Goal: Information Seeking & Learning: Learn about a topic

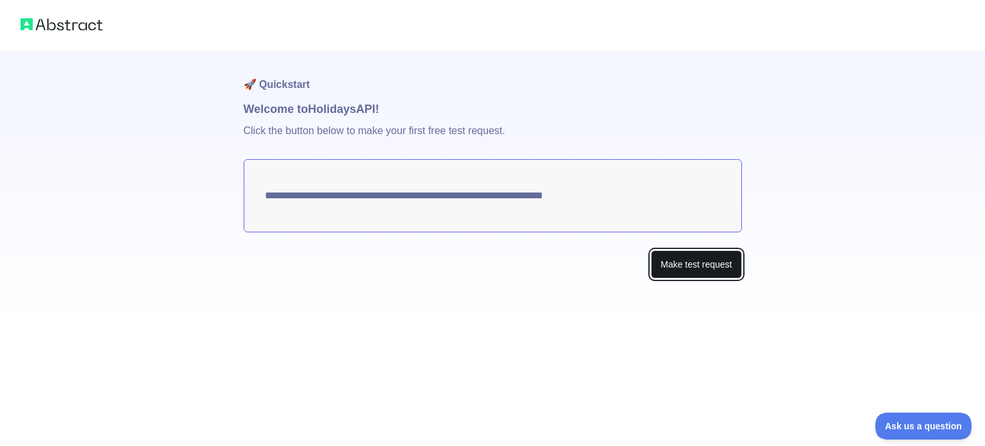
click at [686, 258] on button "Make test request" at bounding box center [696, 264] width 90 height 29
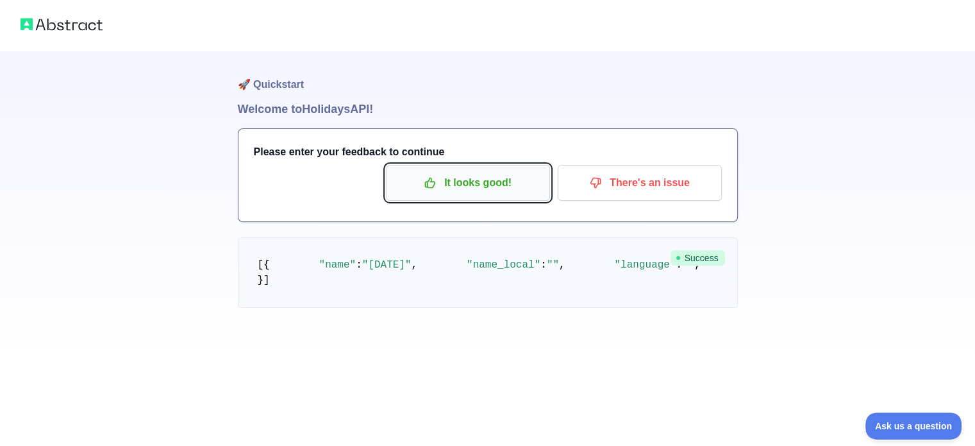
click at [472, 184] on p "It looks good!" at bounding box center [468, 183] width 145 height 22
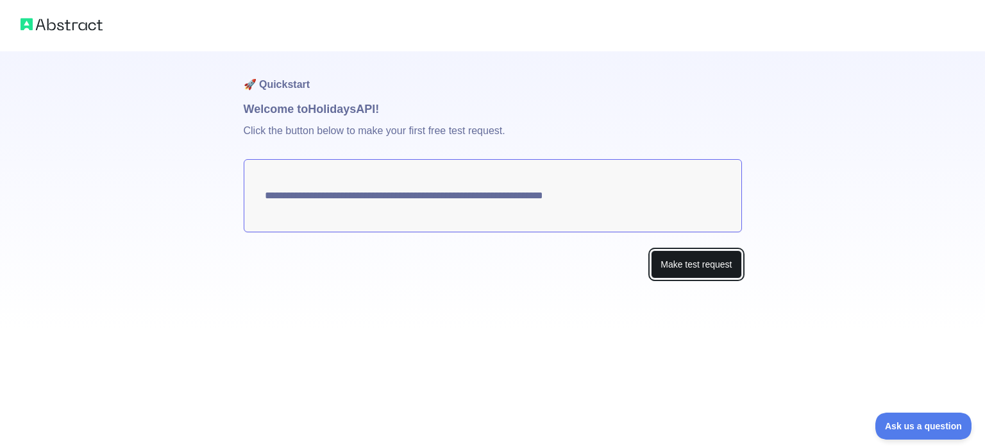
click at [717, 264] on button "Make test request" at bounding box center [696, 264] width 90 height 29
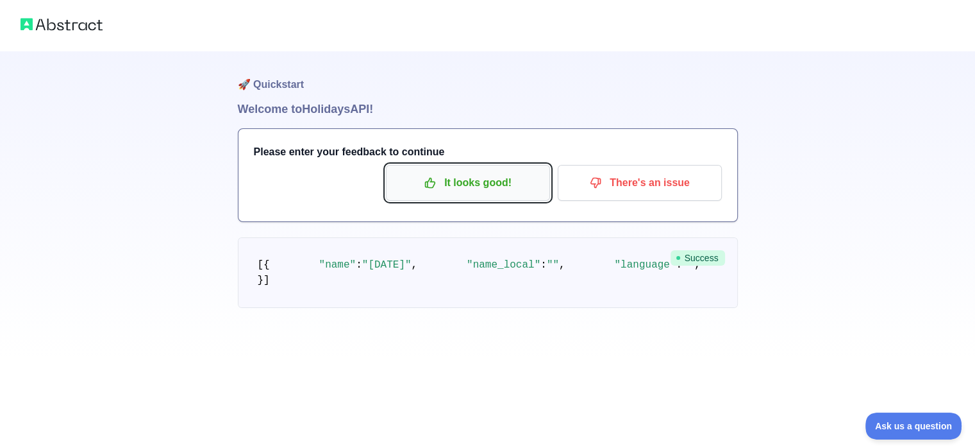
click at [478, 168] on button "It looks good!" at bounding box center [468, 183] width 164 height 36
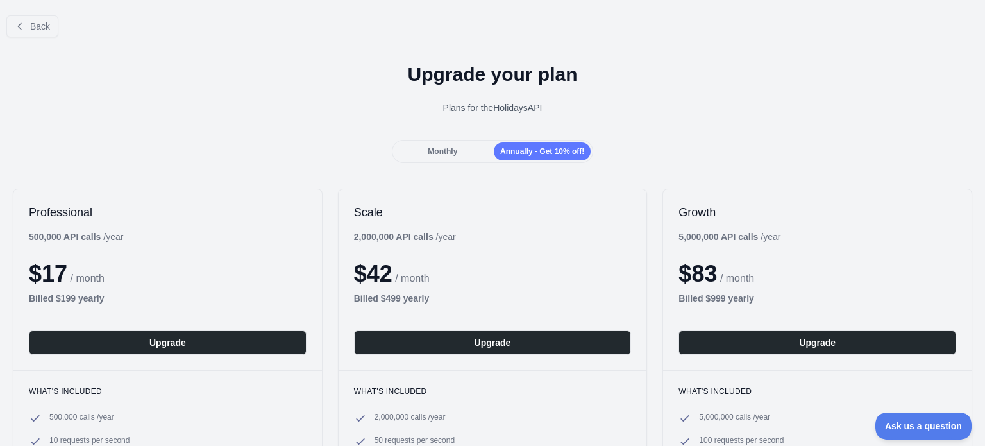
click at [448, 152] on span "Monthly" at bounding box center [442, 151] width 29 height 9
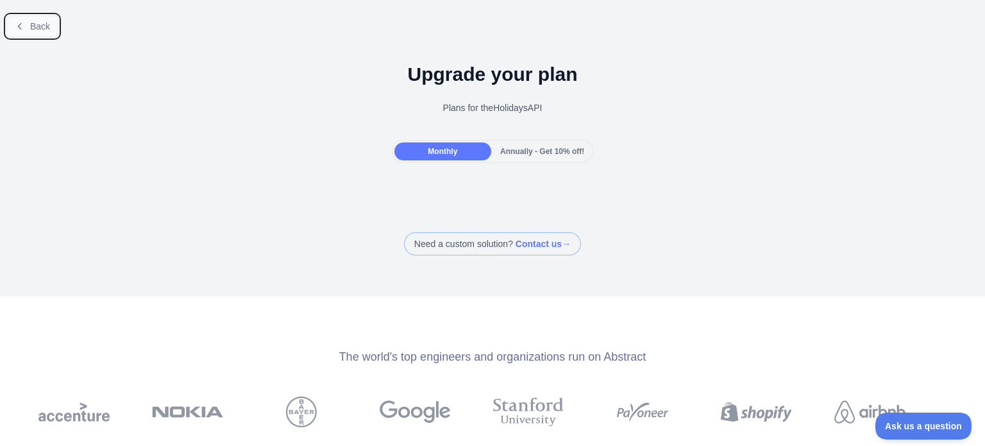
click at [27, 34] on button "Back" at bounding box center [32, 26] width 52 height 22
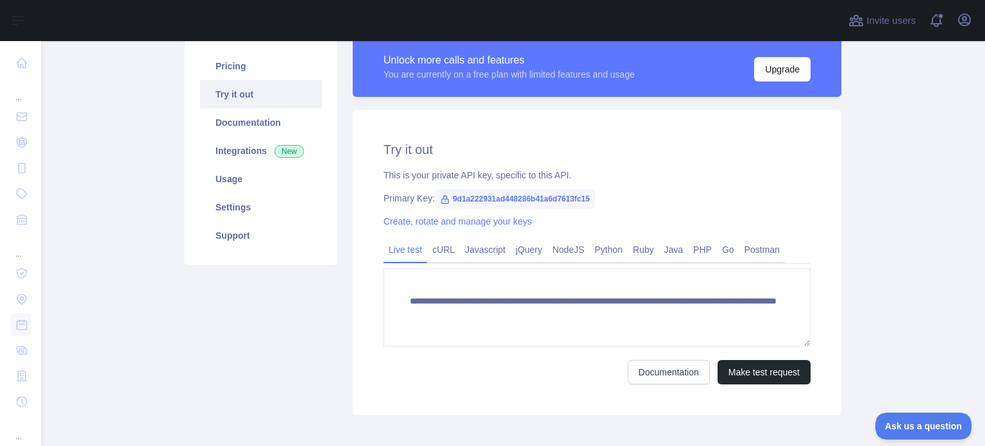
scroll to position [99, 0]
click at [241, 126] on link "Documentation" at bounding box center [261, 123] width 122 height 28
click at [228, 156] on link "Integrations New" at bounding box center [261, 151] width 122 height 28
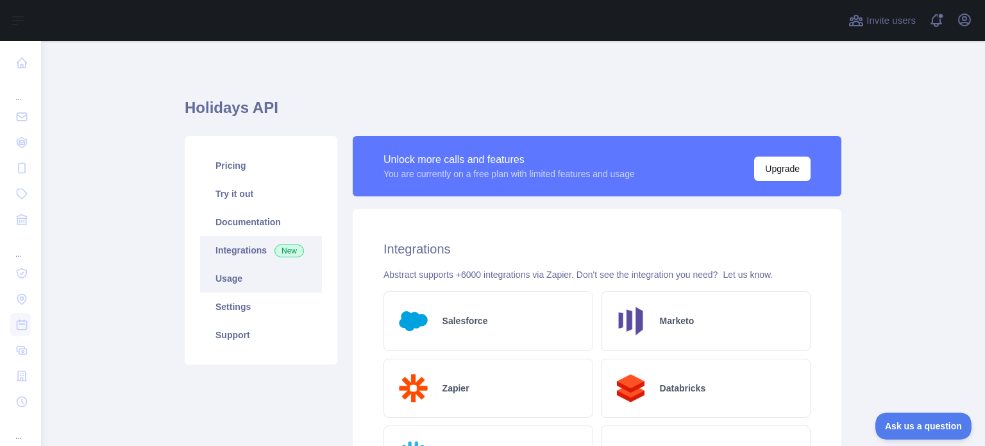
click at [249, 285] on link "Usage" at bounding box center [261, 278] width 122 height 28
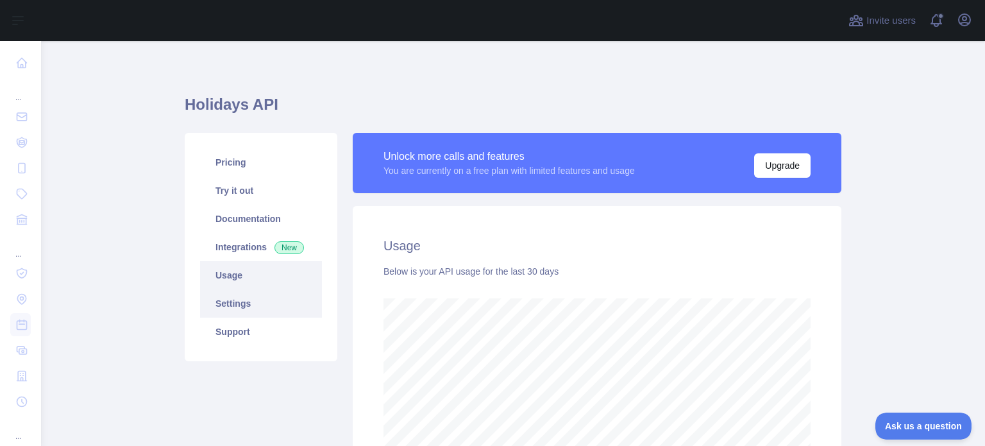
scroll to position [3, 0]
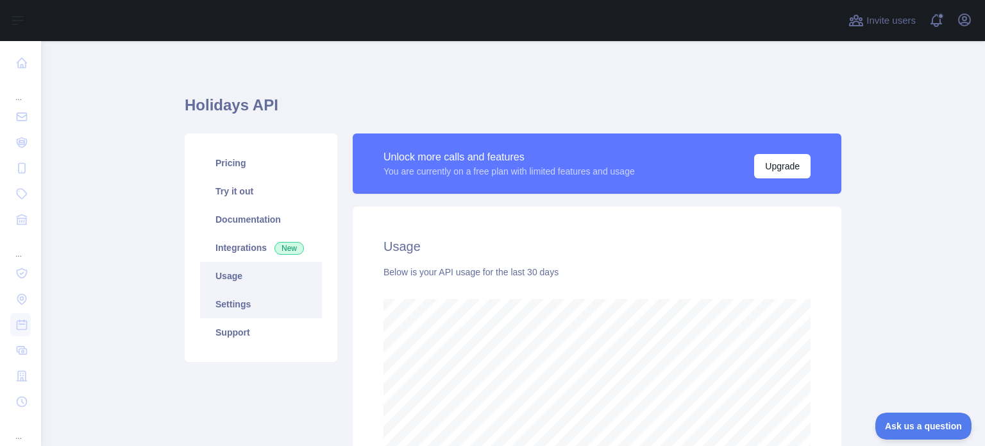
click at [251, 305] on link "Settings" at bounding box center [261, 304] width 122 height 28
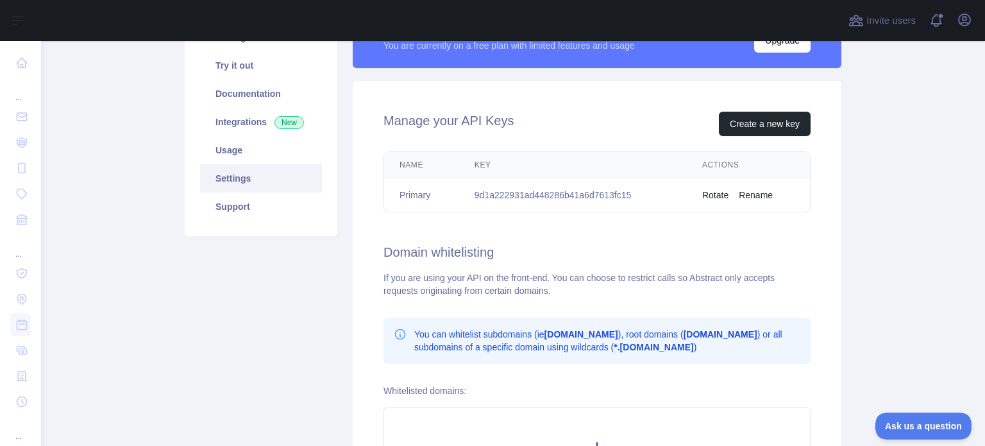
scroll to position [130, 0]
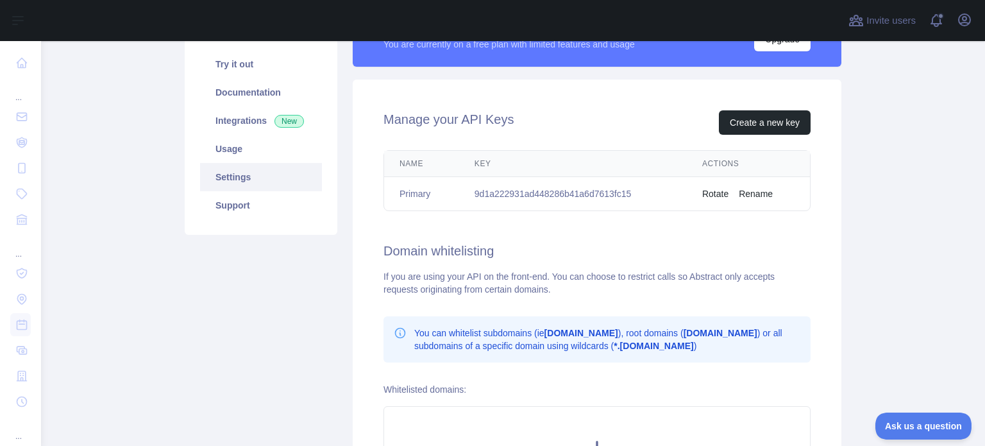
click at [547, 194] on td "9d1a222931ad448286b41a6d7613fc15" at bounding box center [573, 194] width 228 height 34
copy td "9d1a222931ad448286b41a6d7613fc15"
click at [295, 337] on div "Pricing Try it out Documentation Integrations New Usage Settings Support" at bounding box center [261, 272] width 168 height 532
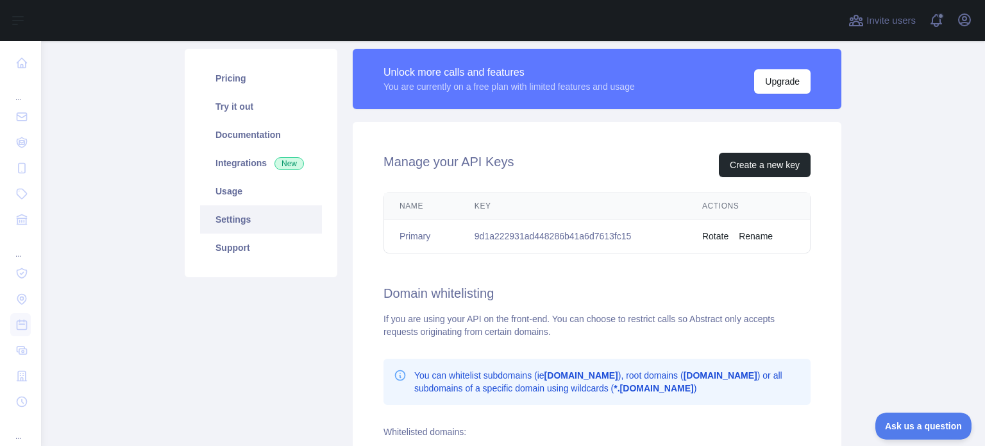
scroll to position [0, 0]
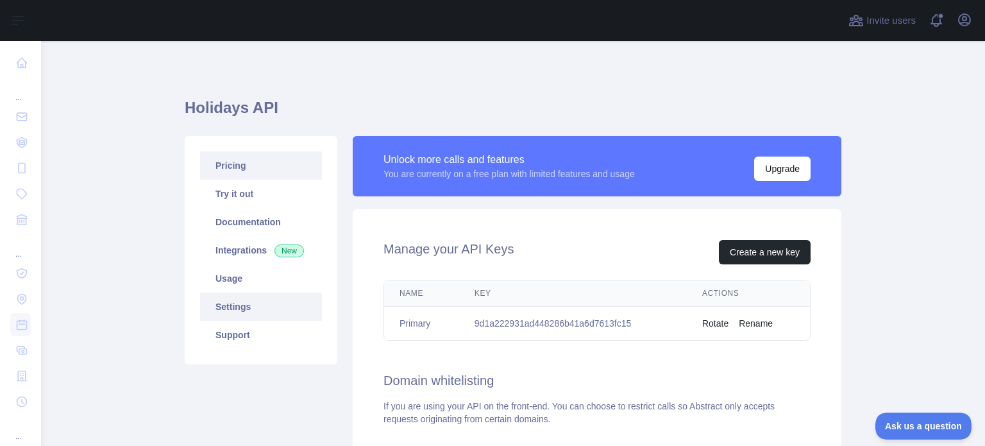
click at [214, 167] on link "Pricing" at bounding box center [261, 165] width 122 height 28
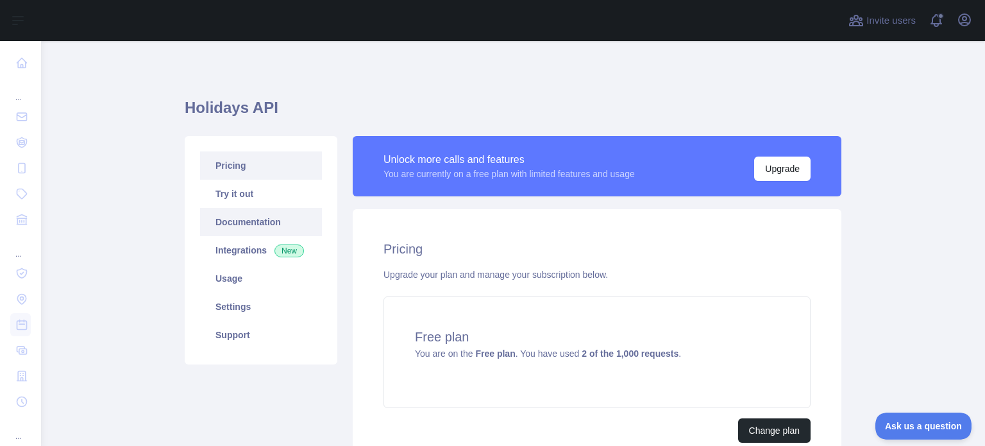
click at [261, 214] on link "Documentation" at bounding box center [261, 222] width 122 height 28
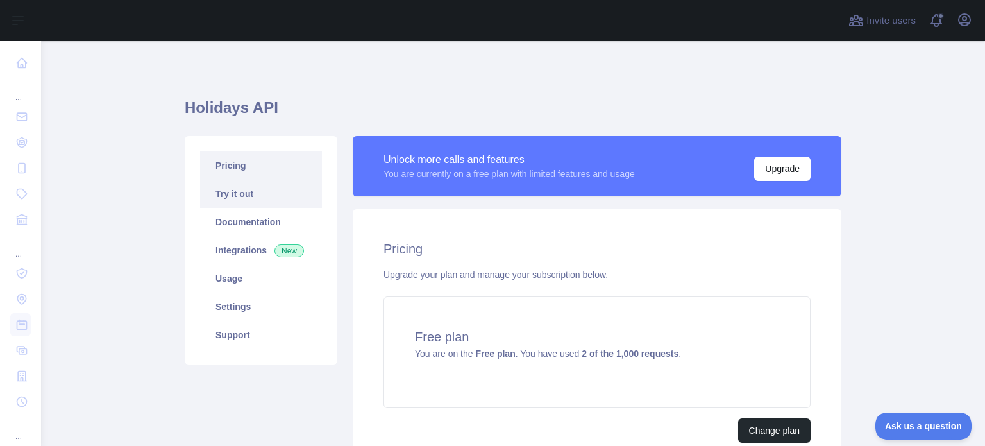
click at [255, 205] on link "Try it out" at bounding box center [261, 194] width 122 height 28
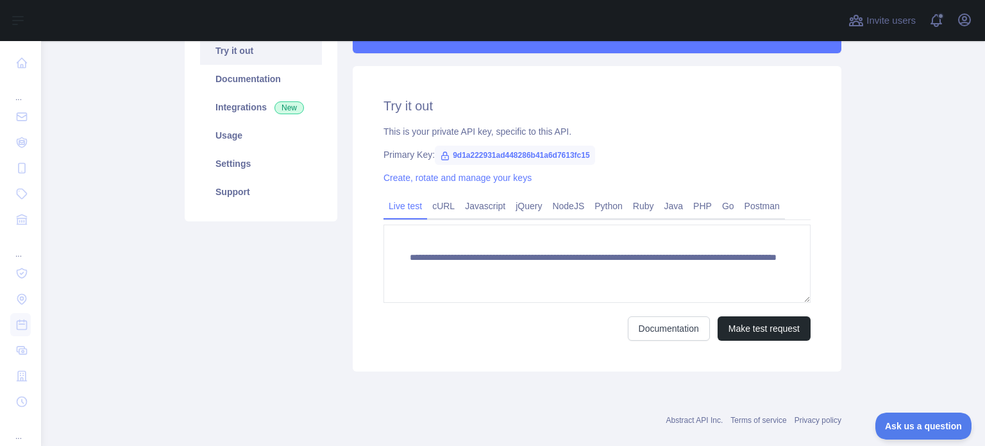
scroll to position [162, 0]
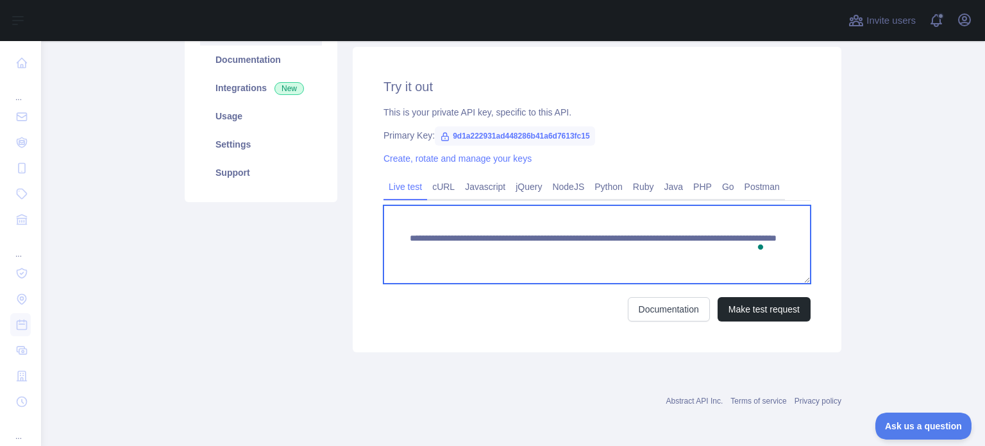
drag, startPoint x: 646, startPoint y: 249, endPoint x: 637, endPoint y: 250, distance: 9.0
click at [637, 249] on textarea "**********" at bounding box center [596, 244] width 427 height 78
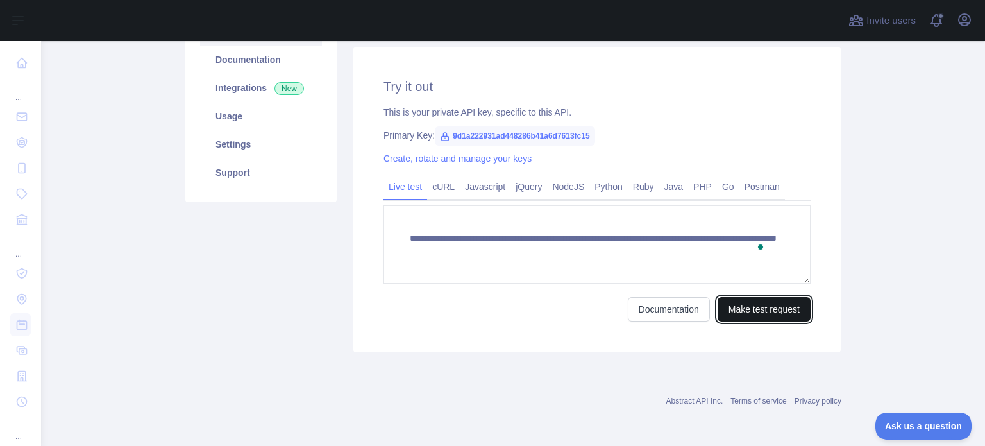
click at [755, 304] on button "Make test request" at bounding box center [763, 309] width 93 height 24
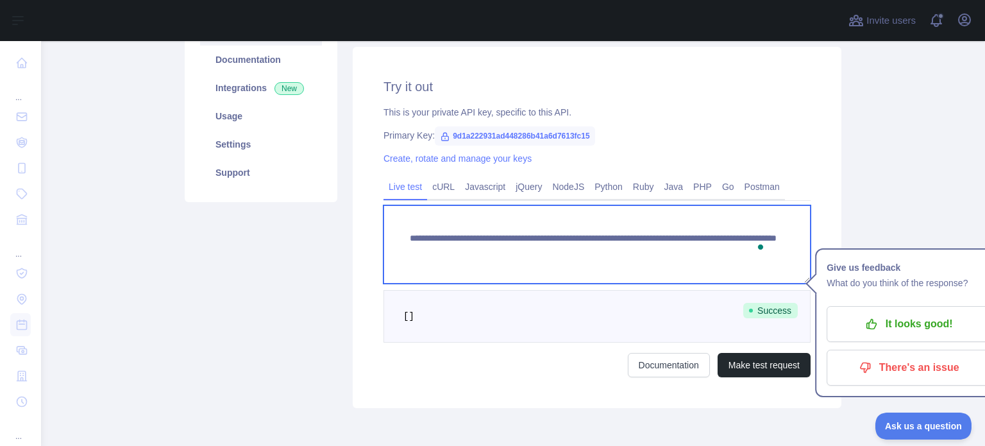
click at [744, 252] on textarea "**********" at bounding box center [596, 244] width 427 height 78
click at [435, 264] on textarea "**********" at bounding box center [596, 244] width 427 height 78
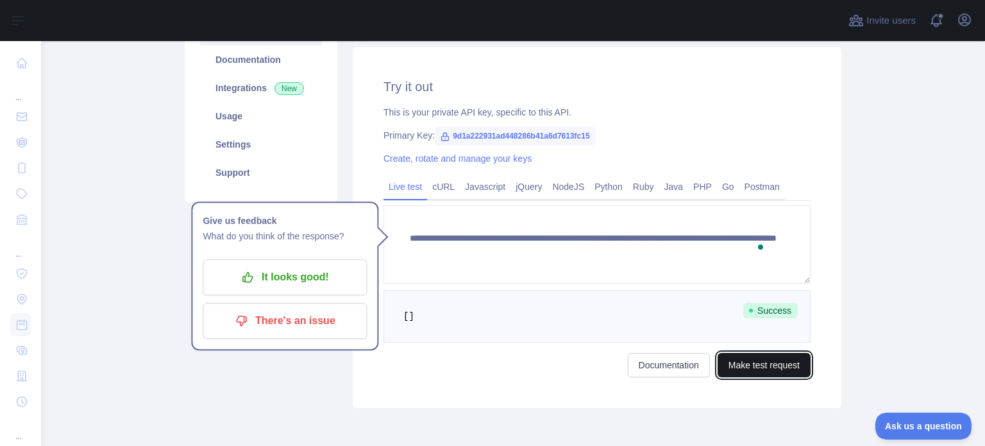
click at [764, 358] on button "Make test request" at bounding box center [763, 365] width 93 height 24
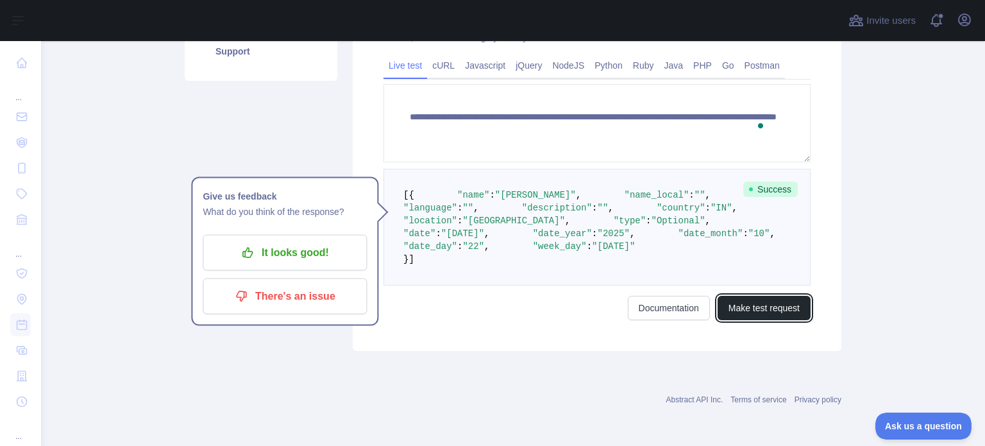
scroll to position [290, 0]
click at [651, 226] on span ""Optional"" at bounding box center [678, 220] width 54 height 10
click at [603, 285] on pre "[ { "name" : "[PERSON_NAME]" , "name_local" : "" , "language" : "" , "descripti…" at bounding box center [596, 227] width 427 height 117
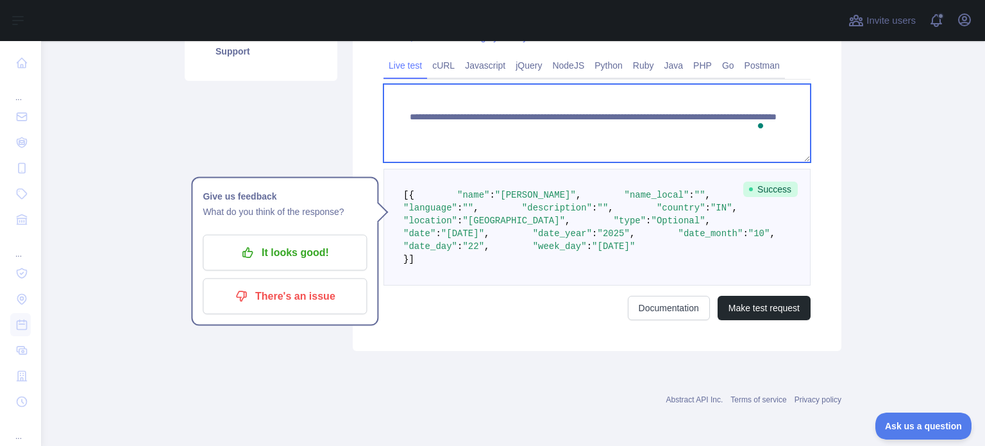
click at [453, 137] on textarea "**********" at bounding box center [596, 123] width 427 height 78
click at [430, 139] on textarea "**********" at bounding box center [596, 123] width 427 height 78
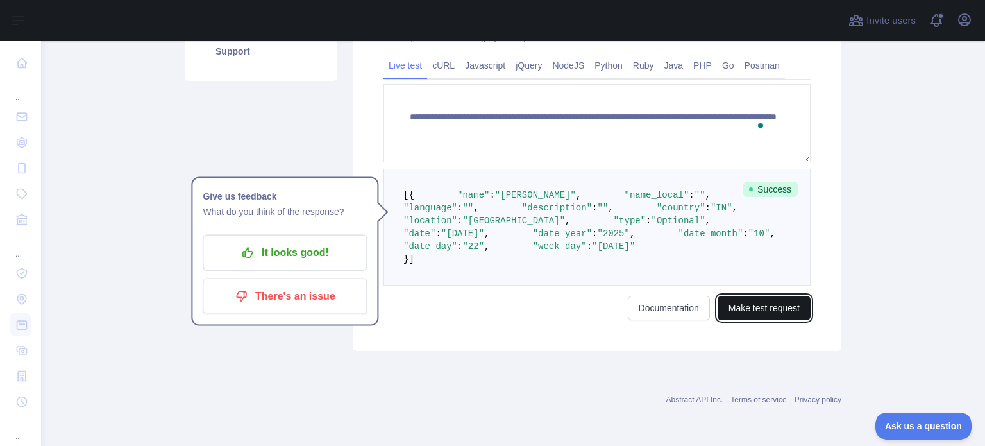
click at [745, 320] on button "Make test request" at bounding box center [763, 308] width 93 height 24
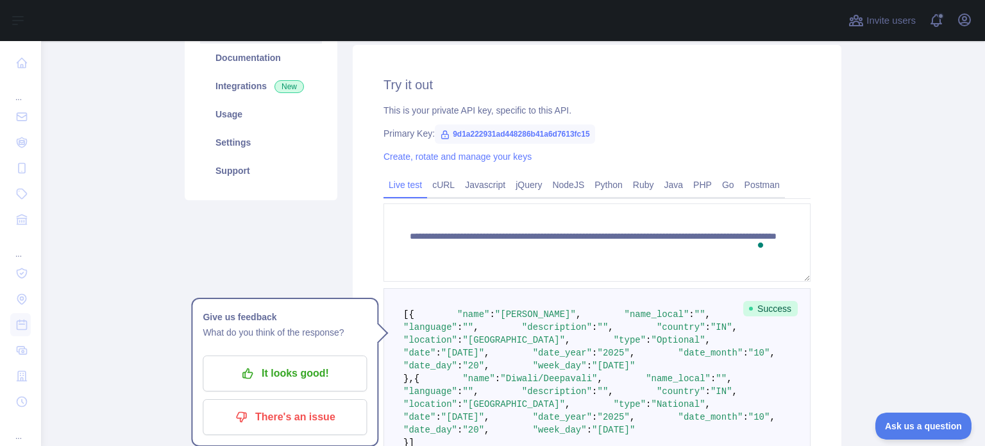
scroll to position [163, 0]
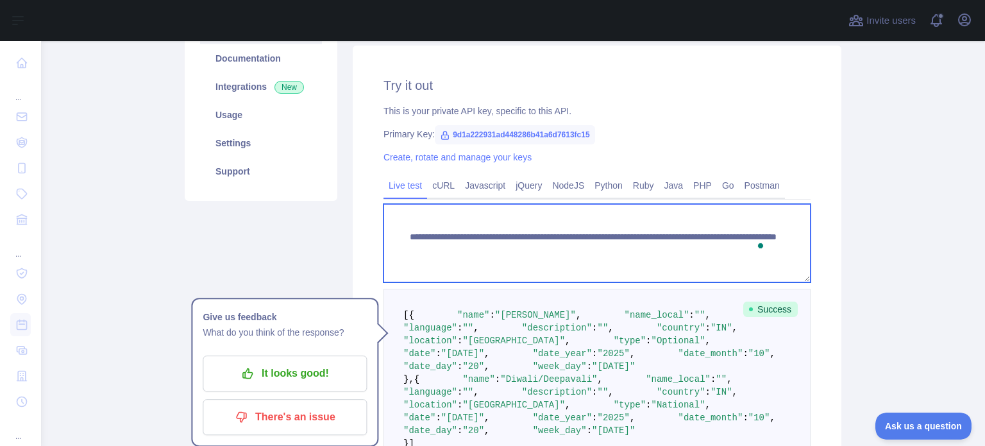
click at [423, 264] on textarea "**********" at bounding box center [596, 243] width 427 height 78
drag, startPoint x: 744, startPoint y: 250, endPoint x: 735, endPoint y: 248, distance: 8.6
click at [735, 248] on textarea "**********" at bounding box center [596, 243] width 427 height 78
type textarea "**********"
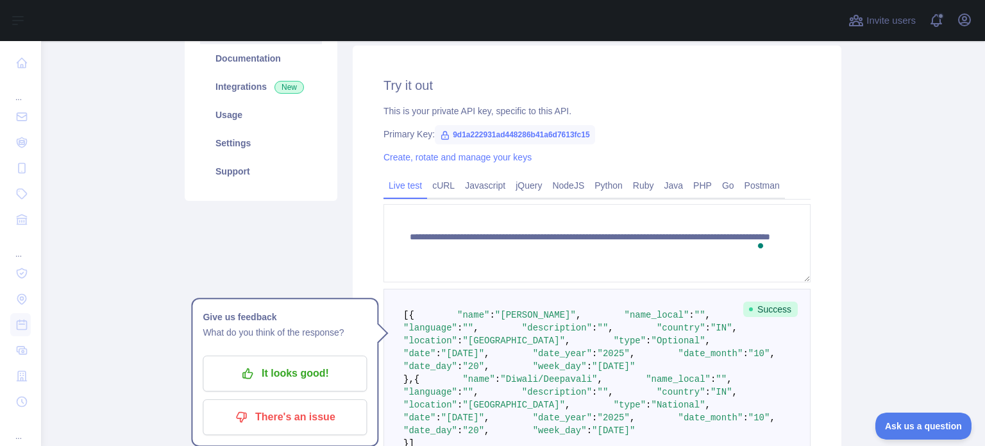
click at [264, 230] on div "Pricing Try it out Documentation Integrations New Usage Settings Support" at bounding box center [261, 253] width 168 height 562
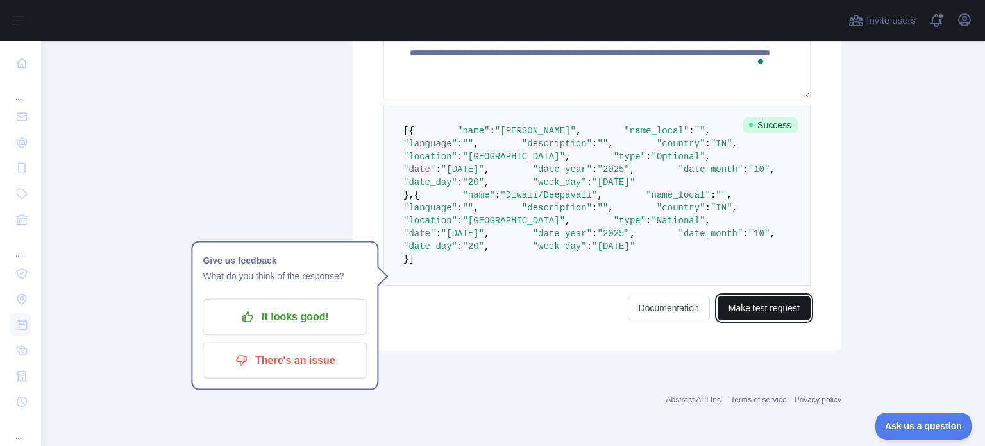
click at [762, 320] on button "Make test request" at bounding box center [763, 308] width 93 height 24
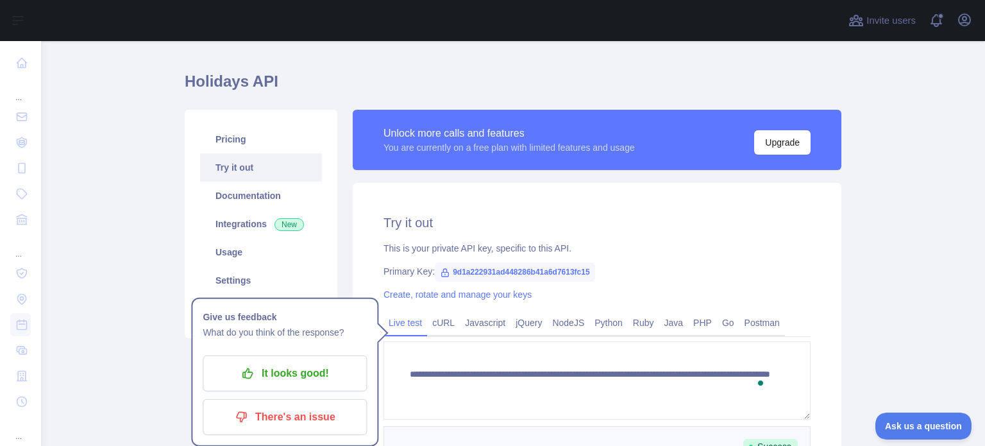
scroll to position [26, 0]
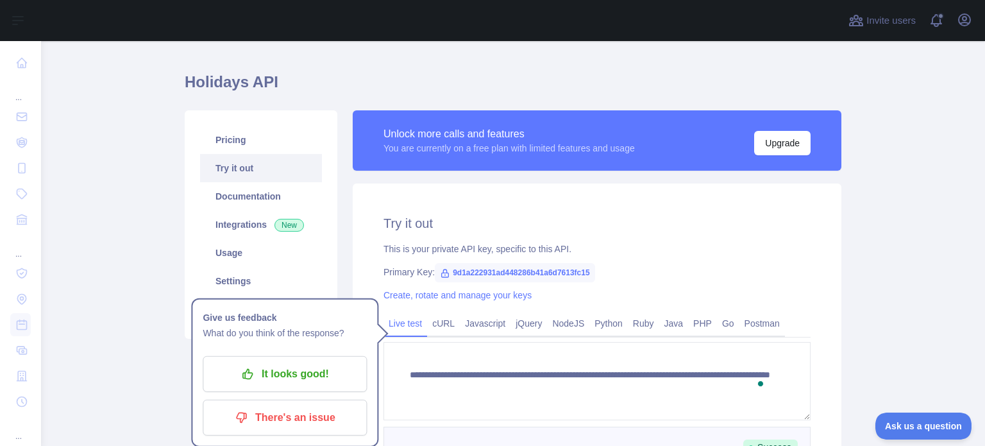
click at [115, 315] on main "**********" at bounding box center [513, 243] width 944 height 405
click at [239, 141] on link "Pricing" at bounding box center [261, 140] width 122 height 28
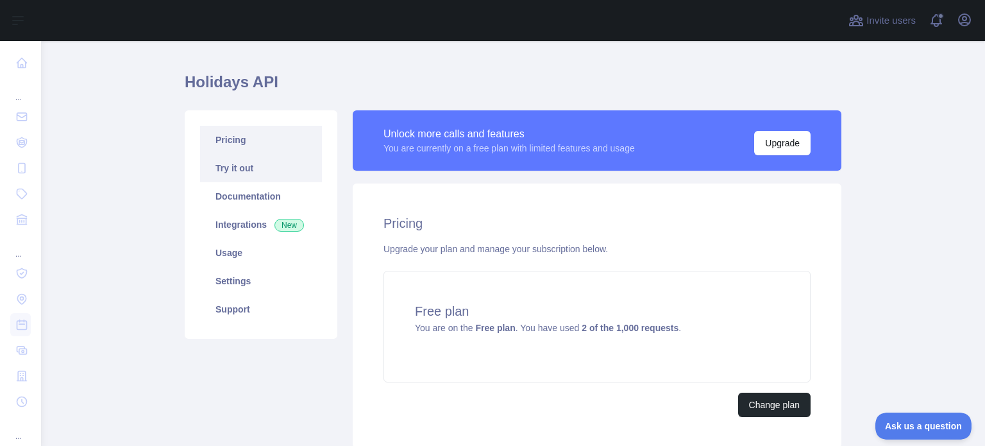
click at [278, 157] on link "Try it out" at bounding box center [261, 168] width 122 height 28
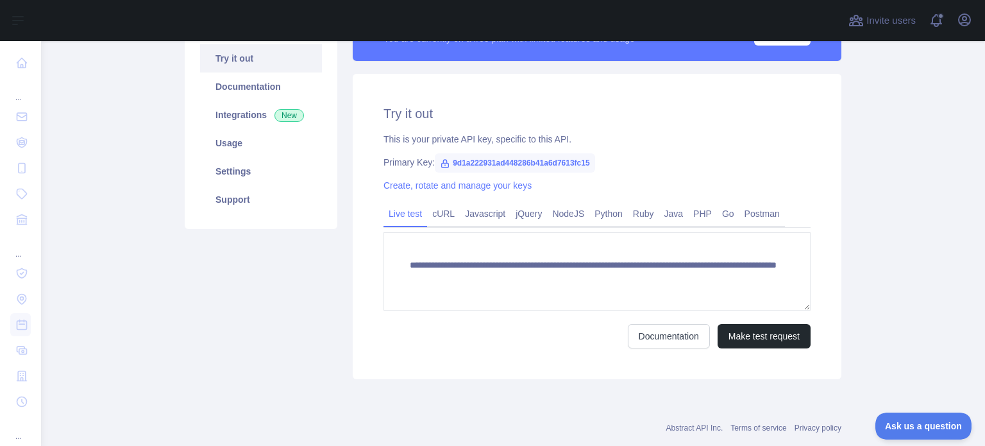
scroll to position [162, 0]
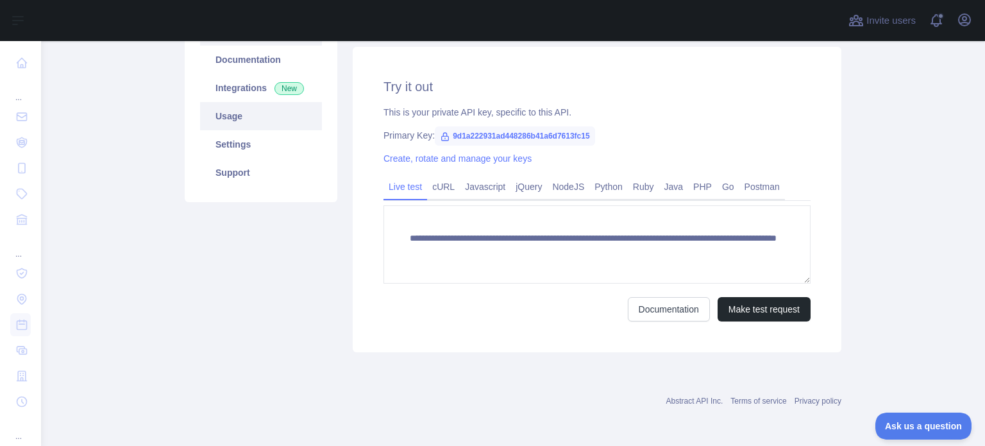
click at [254, 122] on link "Usage" at bounding box center [261, 116] width 122 height 28
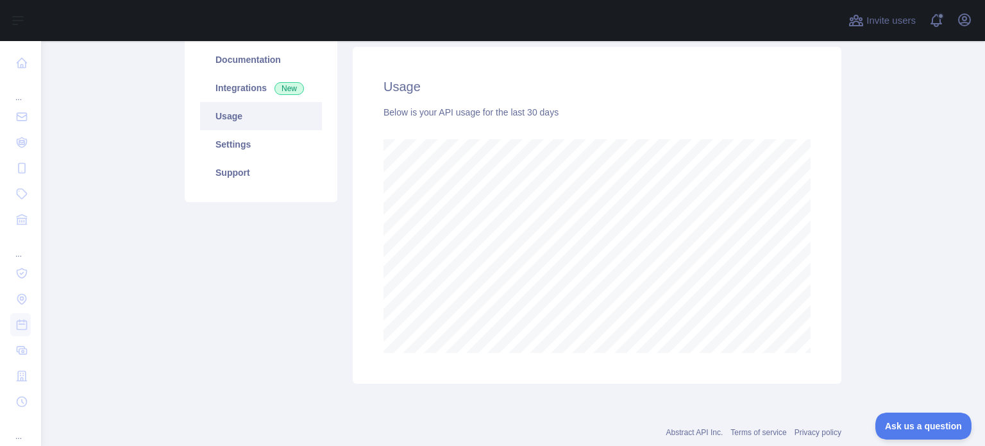
scroll to position [405, 934]
click at [251, 146] on link "Settings" at bounding box center [261, 144] width 122 height 28
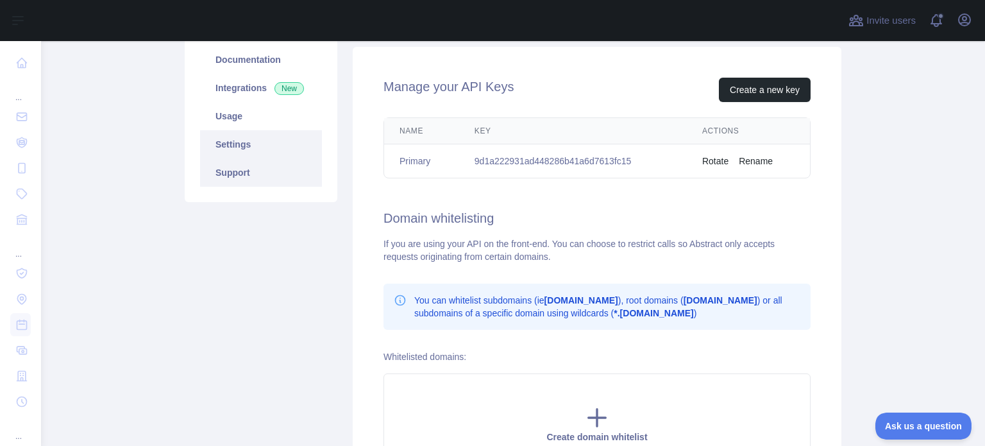
click at [269, 185] on link "Support" at bounding box center [261, 172] width 122 height 28
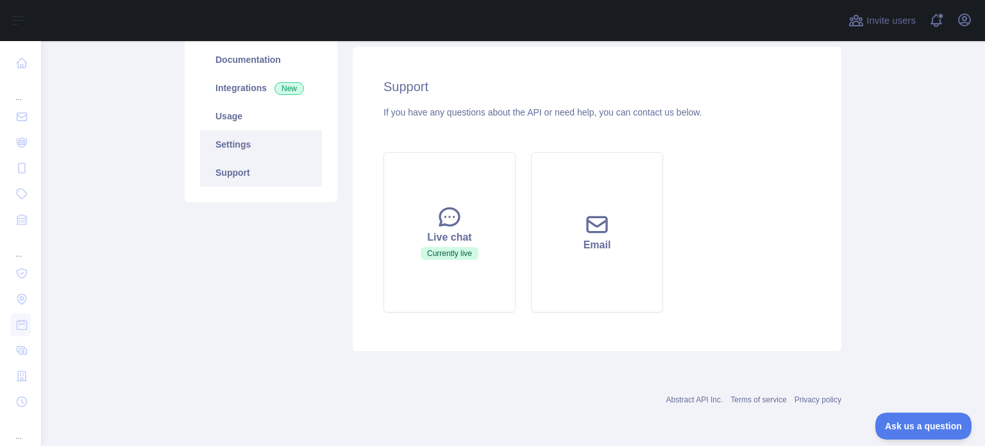
scroll to position [162, 0]
click at [251, 89] on link "Integrations New" at bounding box center [261, 88] width 122 height 28
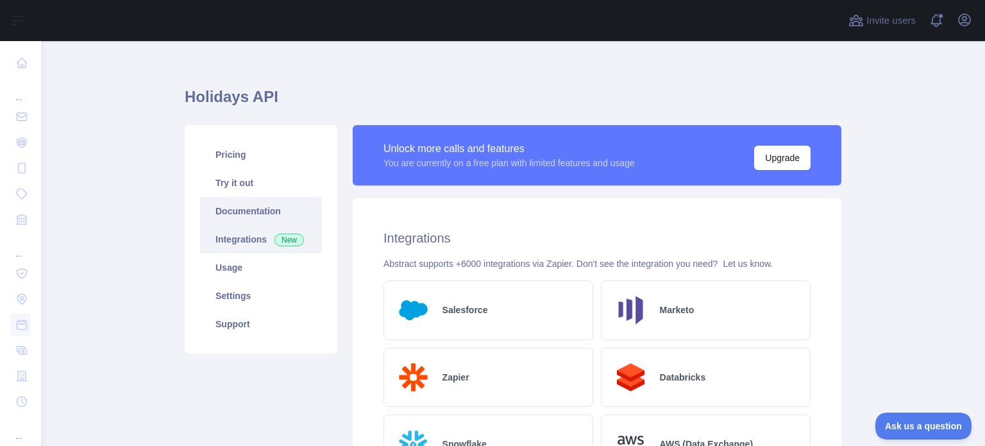
scroll to position [10, 0]
click at [260, 217] on link "Documentation" at bounding box center [261, 211] width 122 height 28
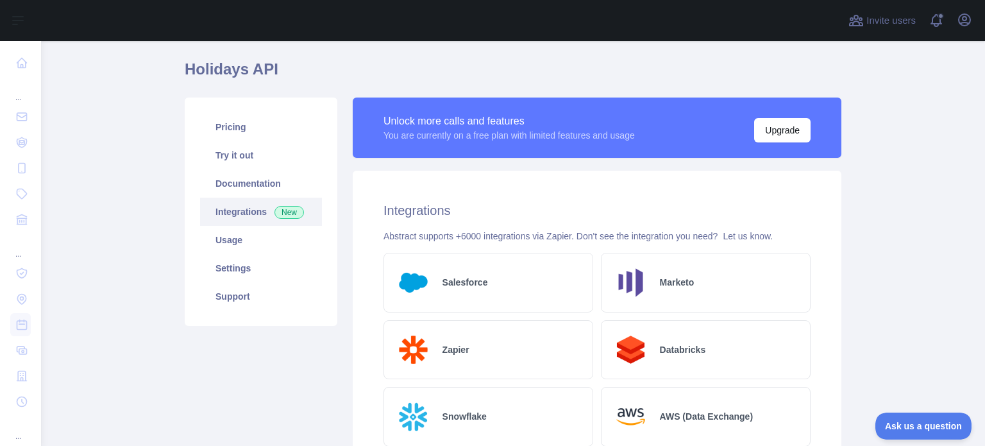
scroll to position [0, 0]
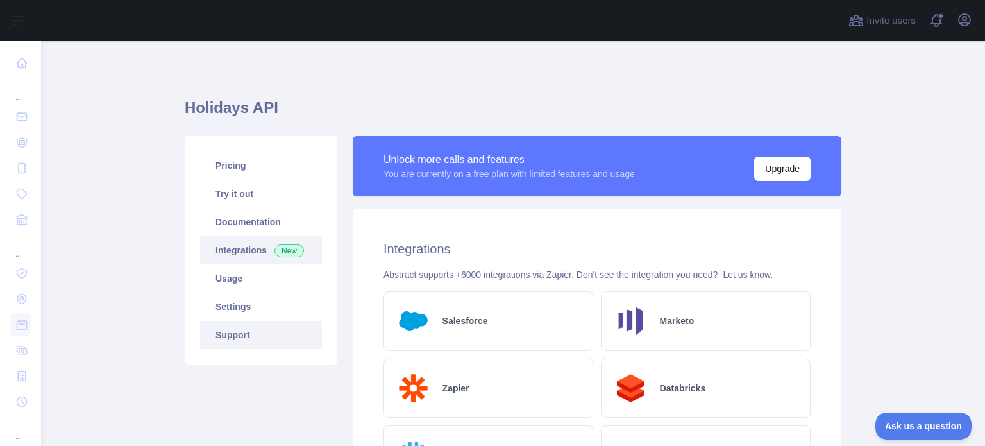
click at [253, 325] on link "Support" at bounding box center [261, 335] width 122 height 28
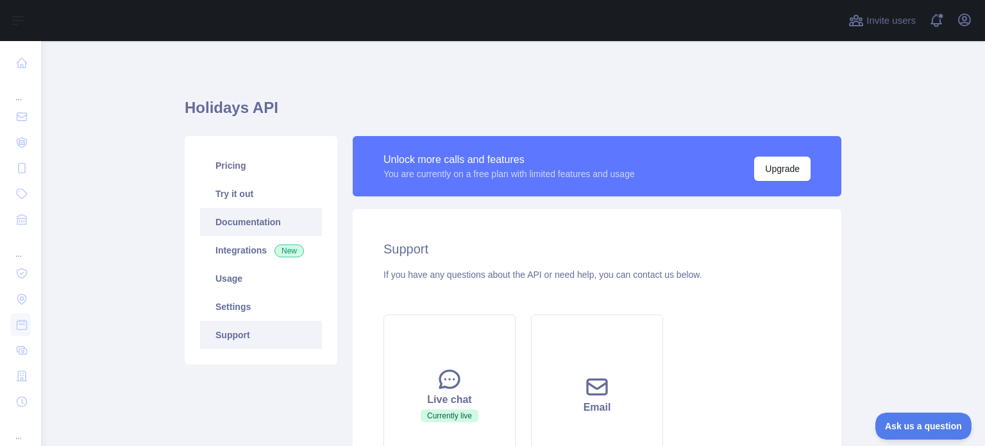
click at [235, 220] on link "Documentation" at bounding box center [261, 222] width 122 height 28
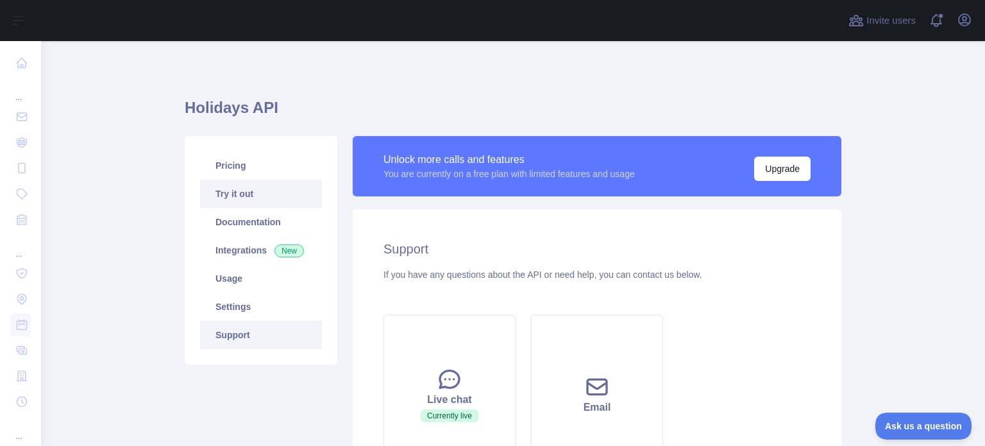
click at [246, 189] on link "Try it out" at bounding box center [261, 194] width 122 height 28
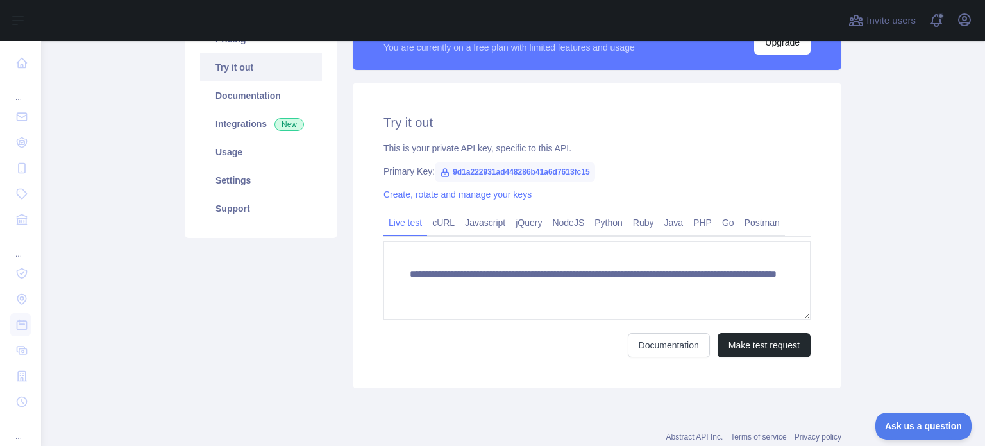
scroll to position [127, 0]
click at [260, 337] on div "Pricing Try it out Documentation Integrations New Usage Settings Support" at bounding box center [261, 198] width 168 height 378
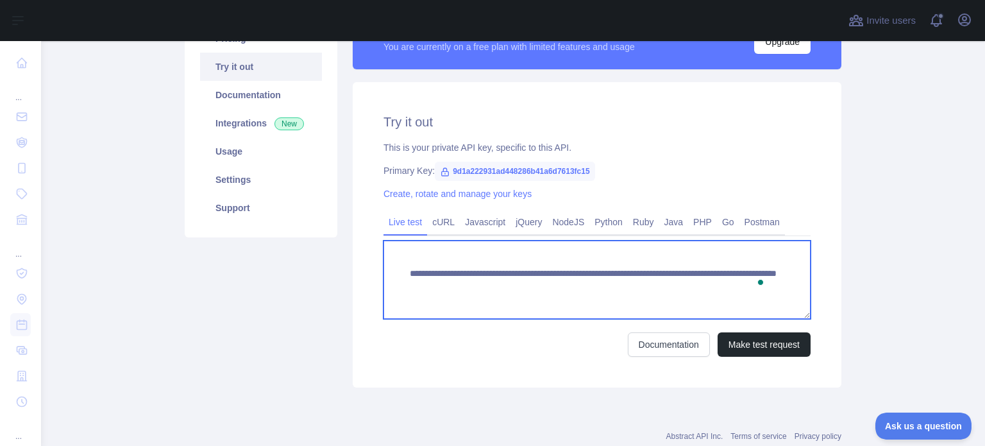
drag, startPoint x: 424, startPoint y: 284, endPoint x: 392, endPoint y: 269, distance: 35.6
click at [392, 269] on textarea "**********" at bounding box center [596, 279] width 427 height 78
drag, startPoint x: 403, startPoint y: 272, endPoint x: 548, endPoint y: 300, distance: 147.5
click at [548, 271] on textarea "**********" at bounding box center [596, 279] width 427 height 78
